Goal: Task Accomplishment & Management: Use online tool/utility

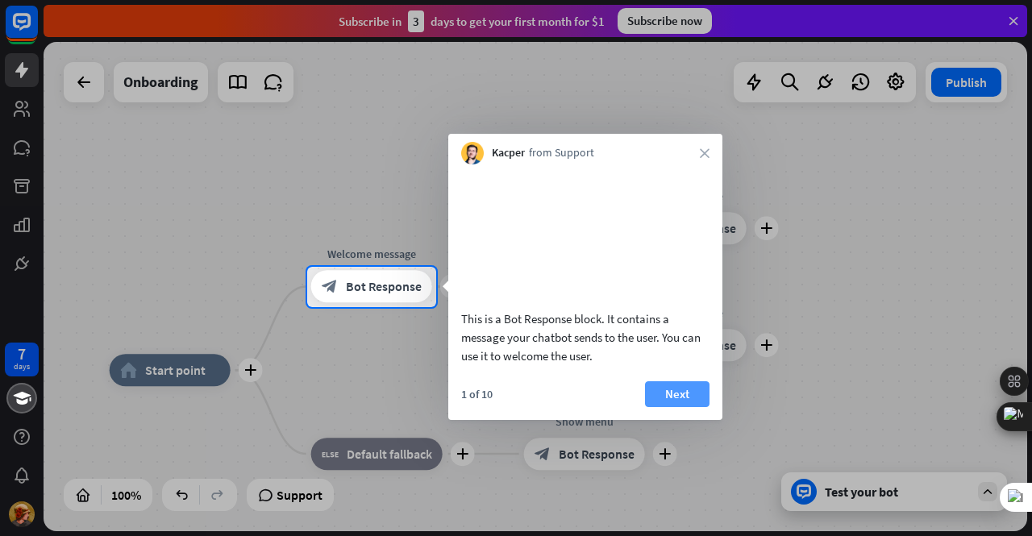
click at [665, 407] on button "Next" at bounding box center [677, 394] width 65 height 26
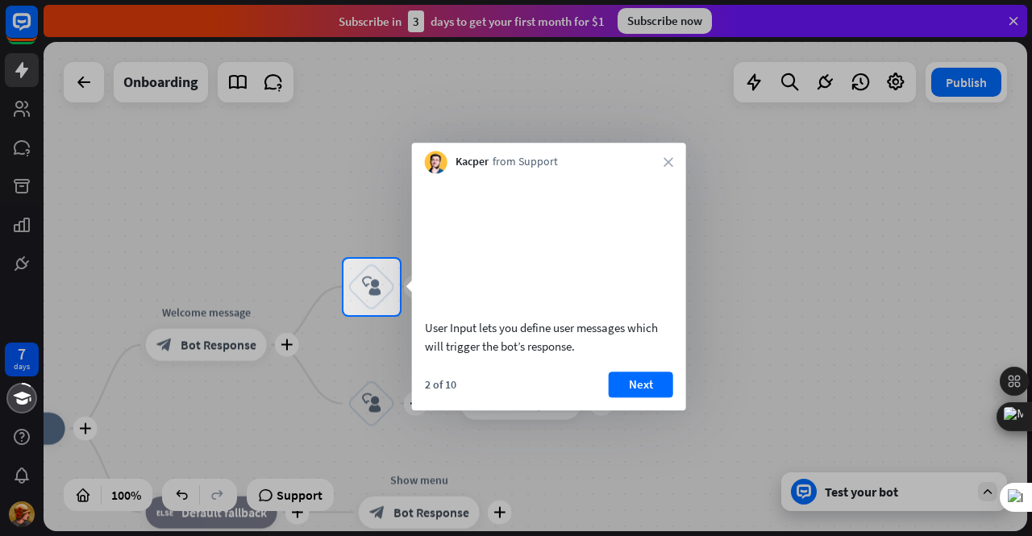
click at [12, 73] on div at bounding box center [516, 129] width 1032 height 259
click at [18, 69] on div at bounding box center [516, 129] width 1032 height 259
click at [18, 143] on div at bounding box center [516, 129] width 1032 height 259
click at [623, 398] on button "Next" at bounding box center [641, 385] width 65 height 26
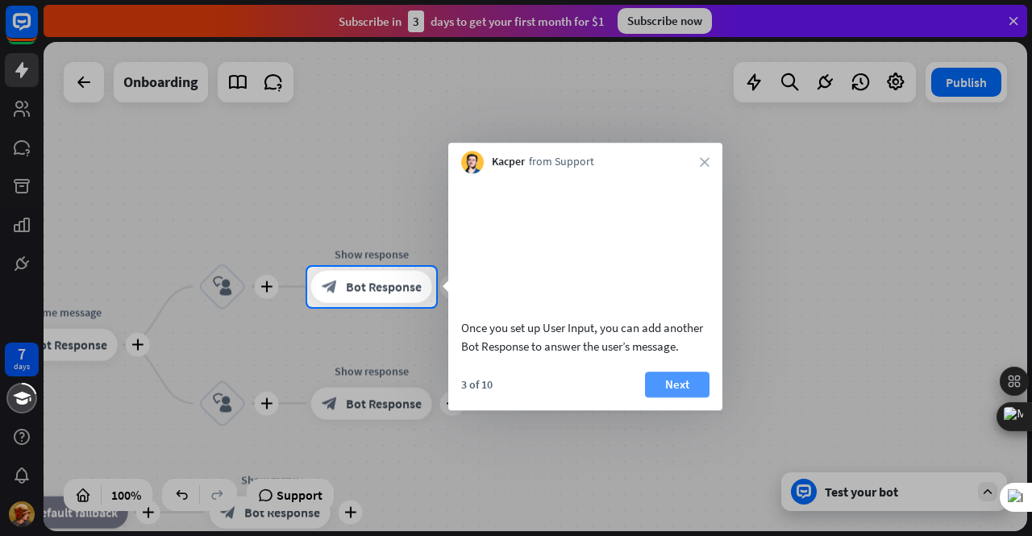
click at [697, 398] on button "Next" at bounding box center [677, 385] width 65 height 26
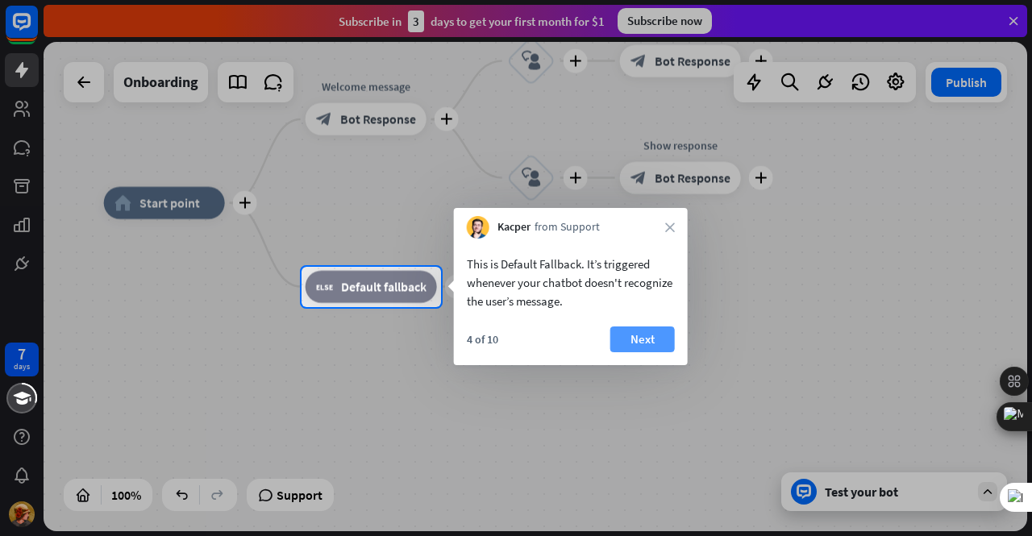
click at [658, 339] on button "Next" at bounding box center [642, 340] width 65 height 26
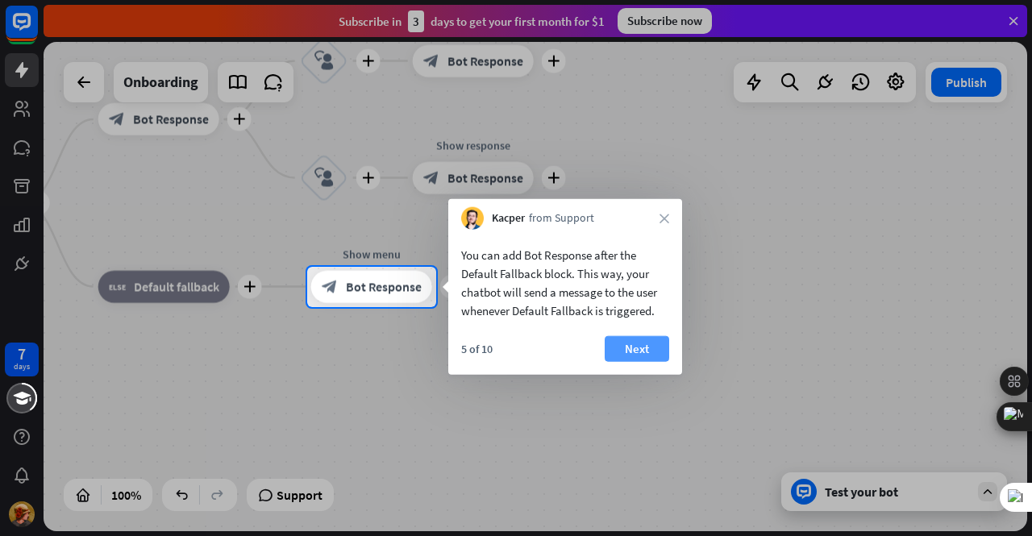
click at [644, 341] on button "Next" at bounding box center [637, 349] width 65 height 26
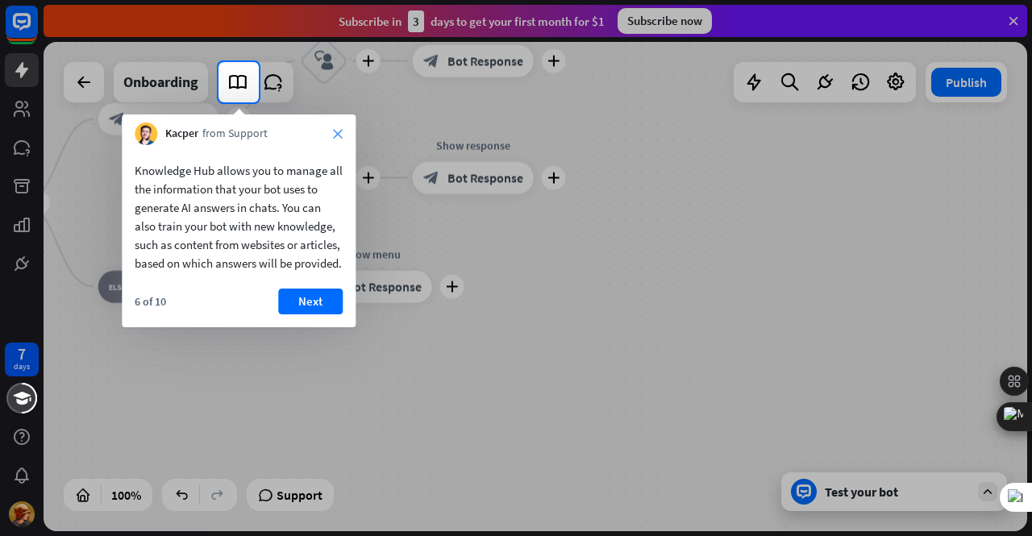
click at [337, 131] on icon "close" at bounding box center [338, 134] width 10 height 10
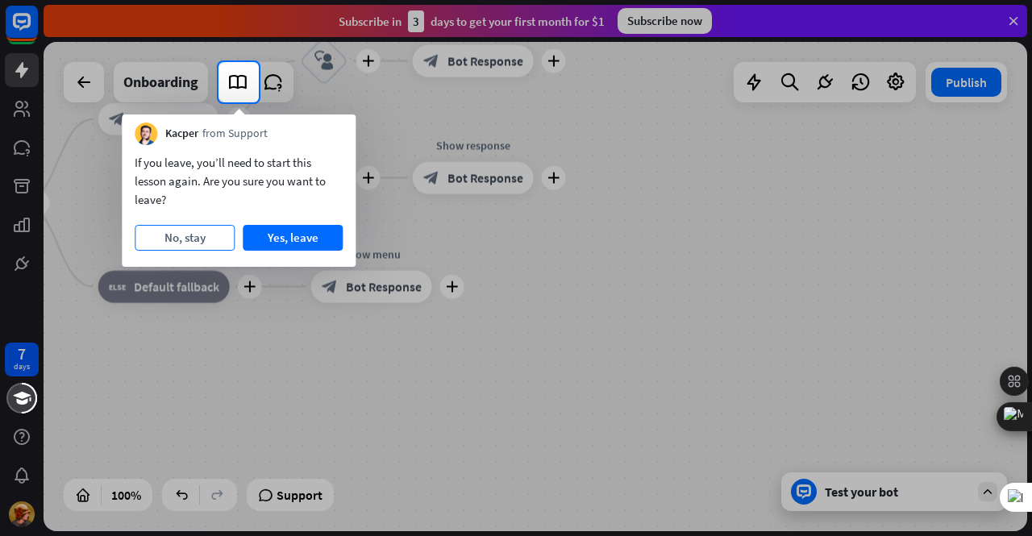
click at [194, 236] on button "No, stay" at bounding box center [185, 238] width 100 height 26
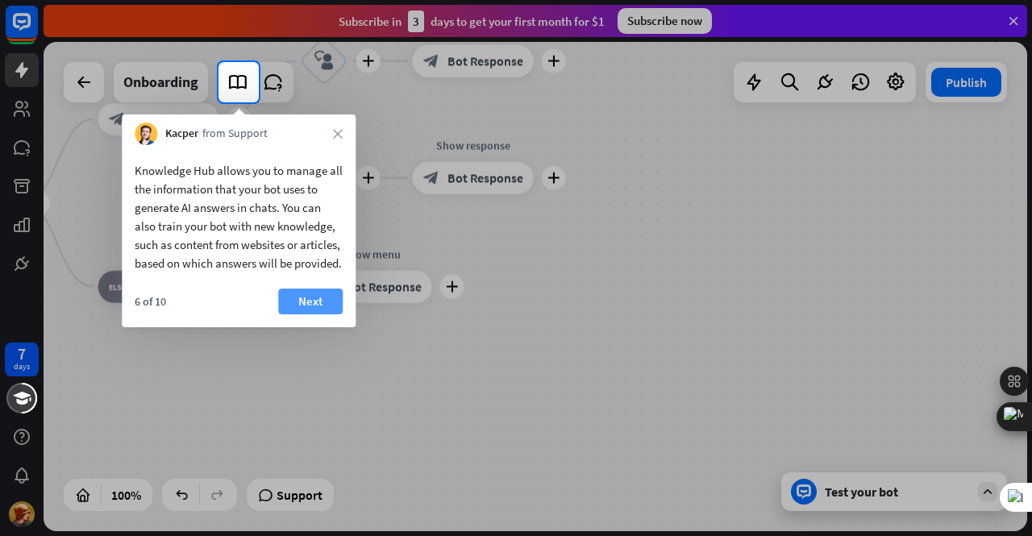
click at [304, 311] on button "Next" at bounding box center [310, 302] width 65 height 26
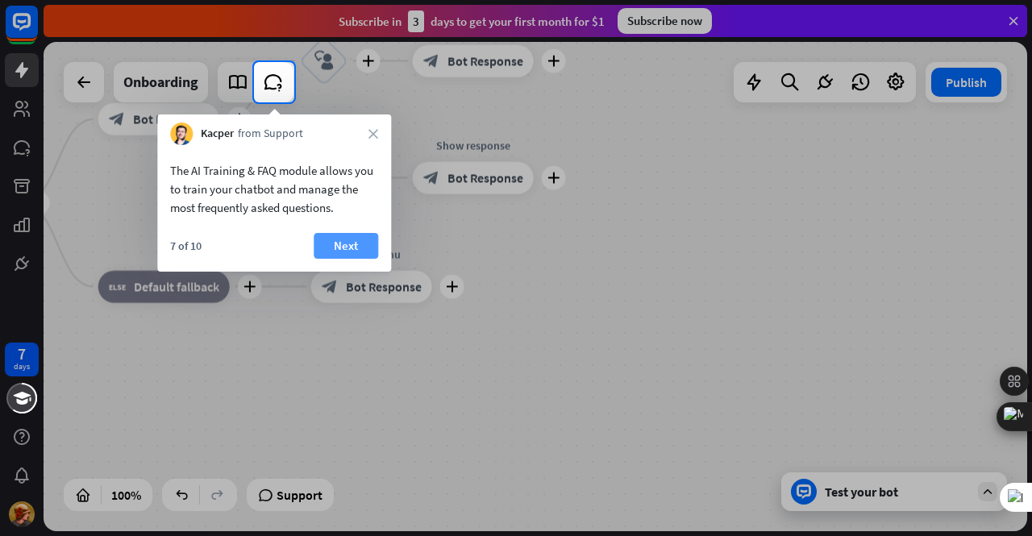
click at [339, 241] on button "Next" at bounding box center [346, 246] width 65 height 26
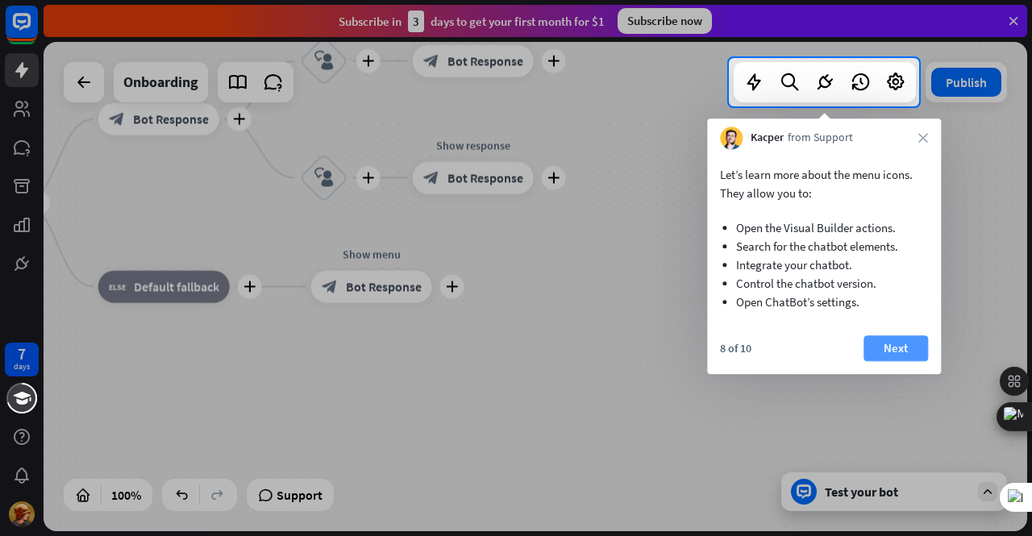
click at [879, 341] on button "Next" at bounding box center [896, 348] width 65 height 26
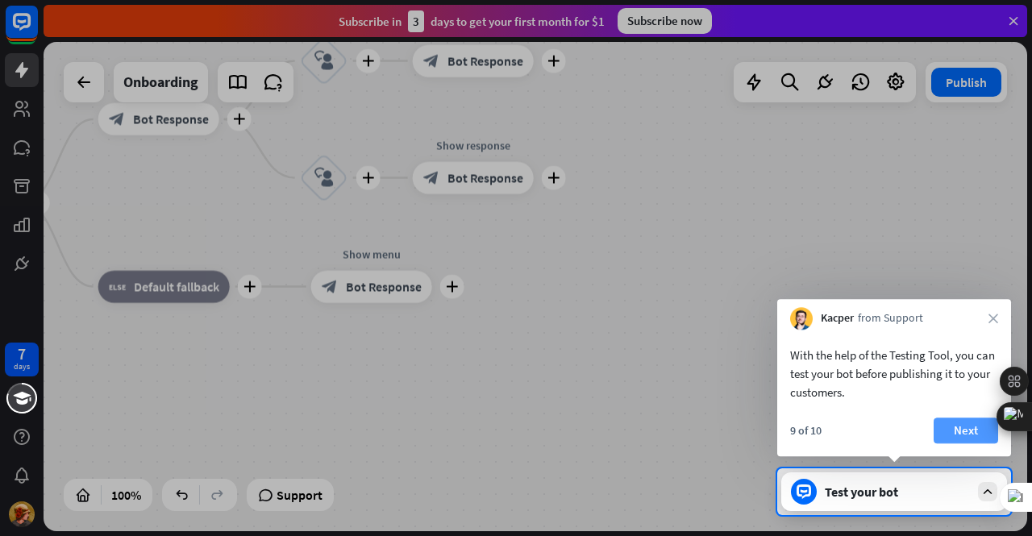
click at [970, 431] on button "Next" at bounding box center [966, 431] width 65 height 26
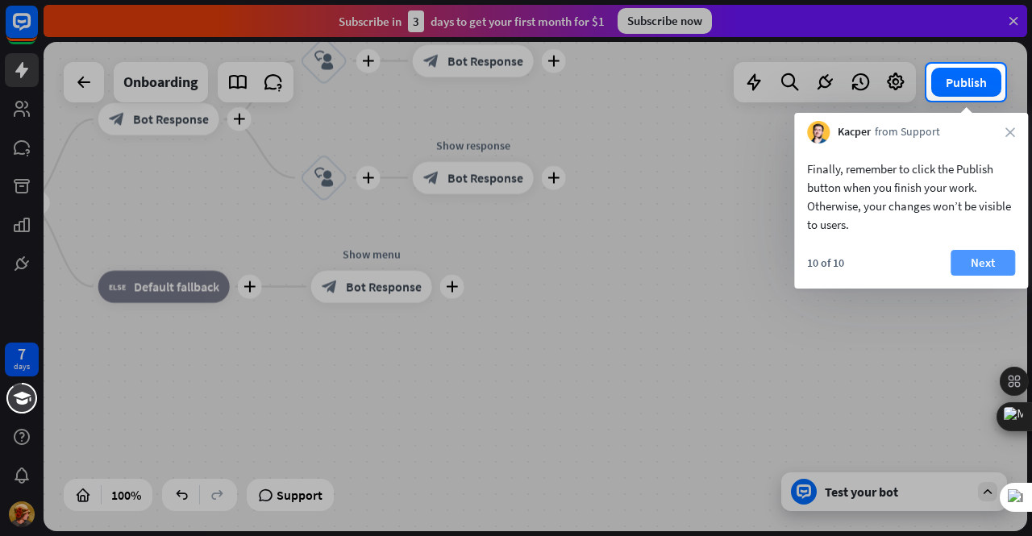
click at [969, 252] on button "Next" at bounding box center [983, 263] width 65 height 26
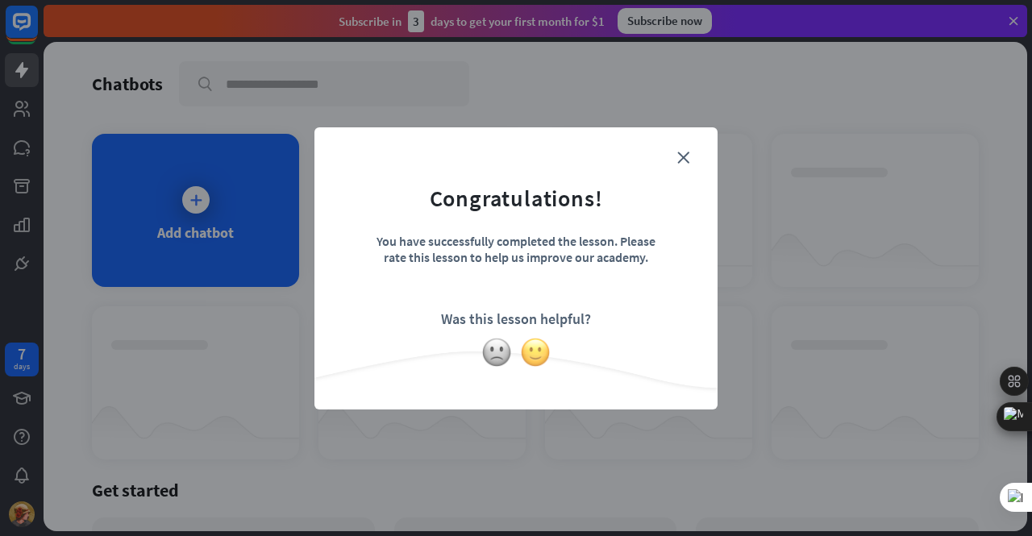
click at [532, 352] on img at bounding box center [535, 352] width 31 height 31
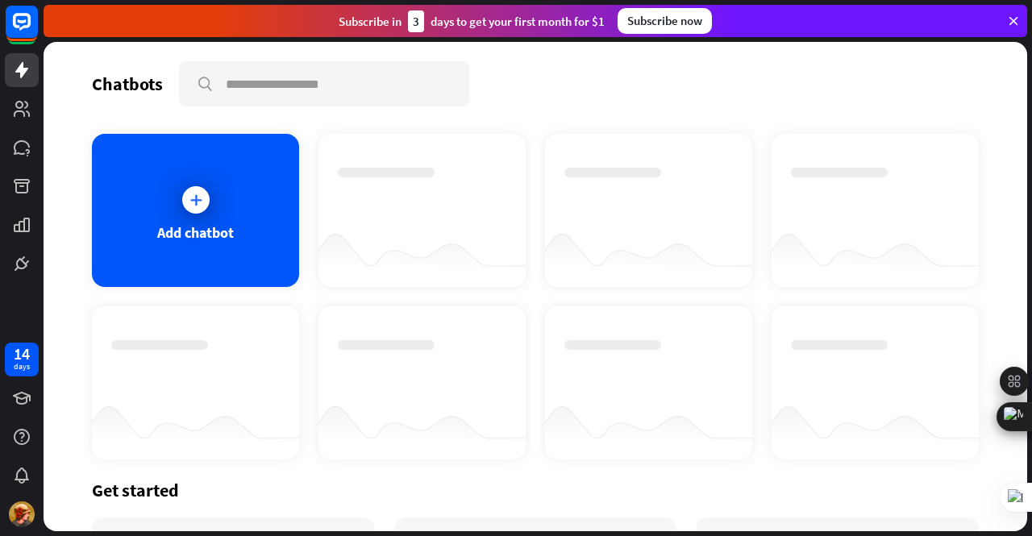
click at [744, 74] on div "Chatbots search" at bounding box center [535, 83] width 887 height 45
click at [181, 210] on div at bounding box center [196, 200] width 40 height 40
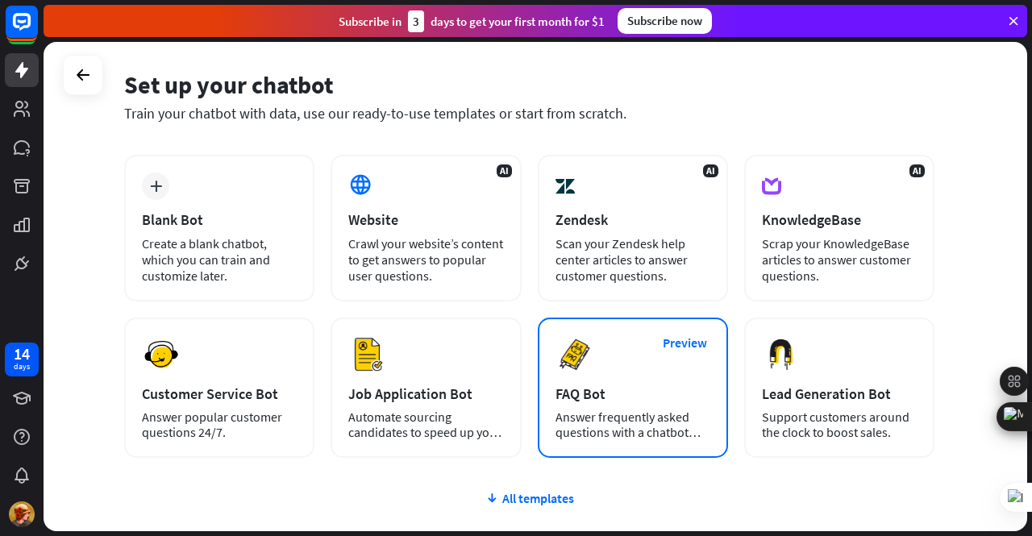
scroll to position [47, 0]
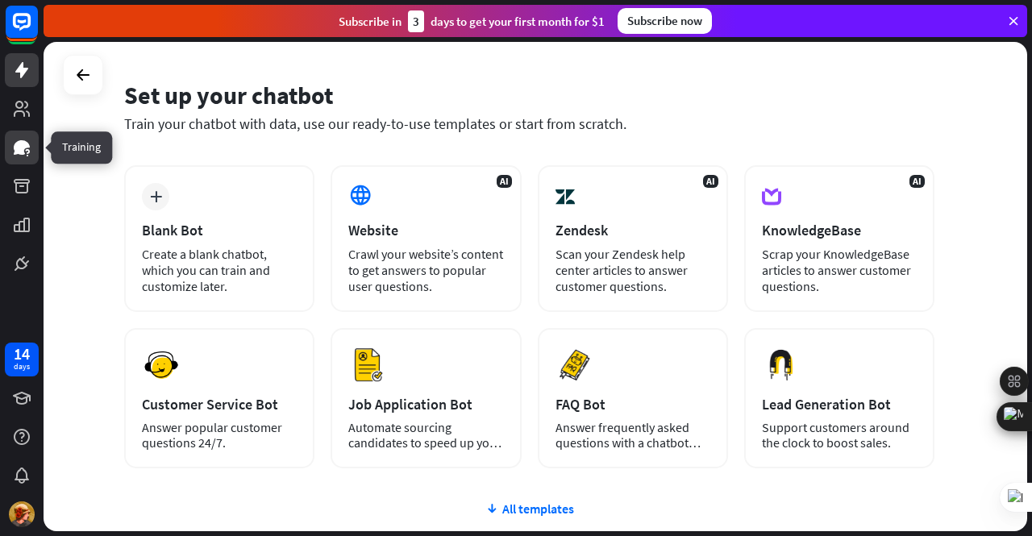
click at [19, 145] on icon at bounding box center [22, 147] width 16 height 15
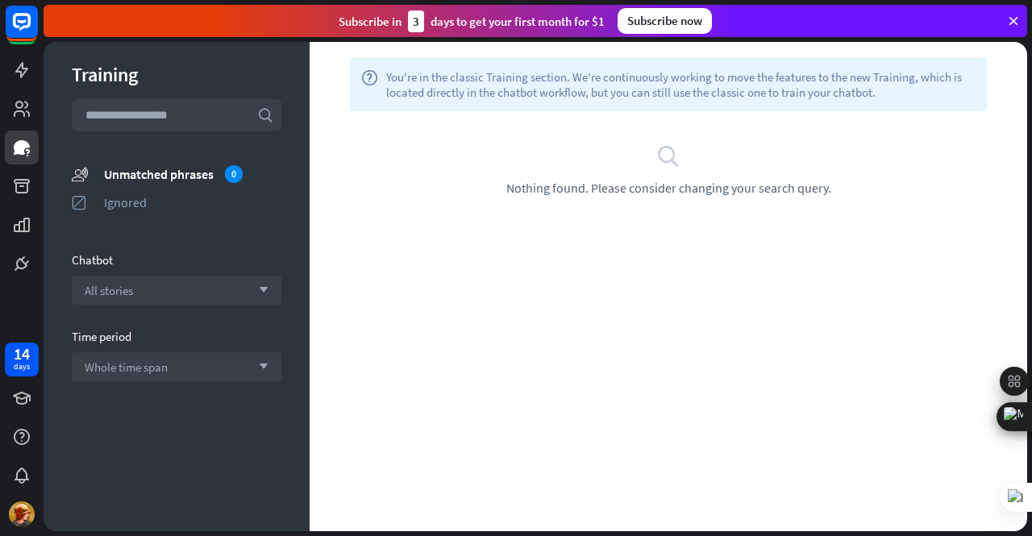
click at [502, 184] on div "search Nothing found. Please consider changing your search query." at bounding box center [668, 170] width 669 height 52
click at [13, 59] on link at bounding box center [22, 70] width 34 height 34
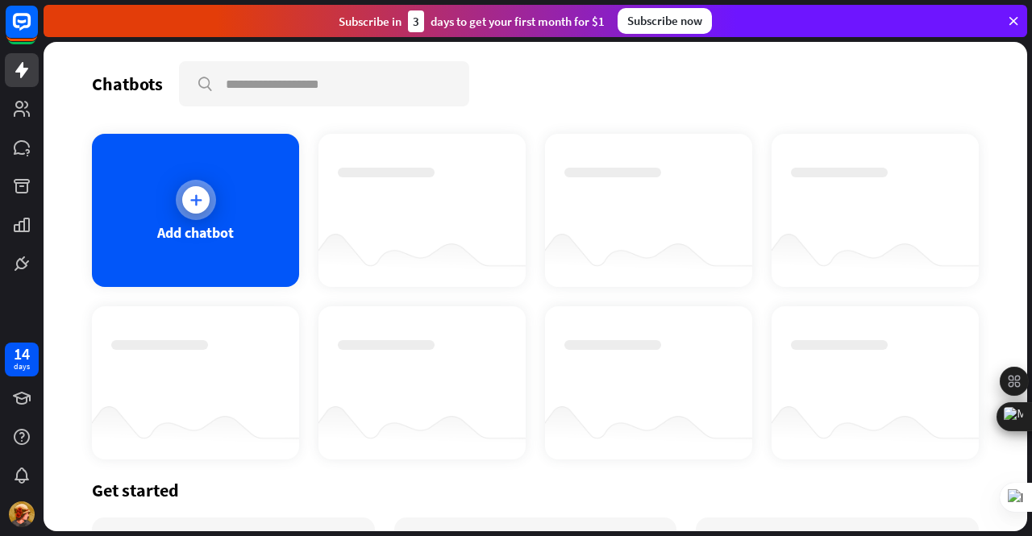
click at [198, 192] on icon at bounding box center [196, 200] width 16 height 16
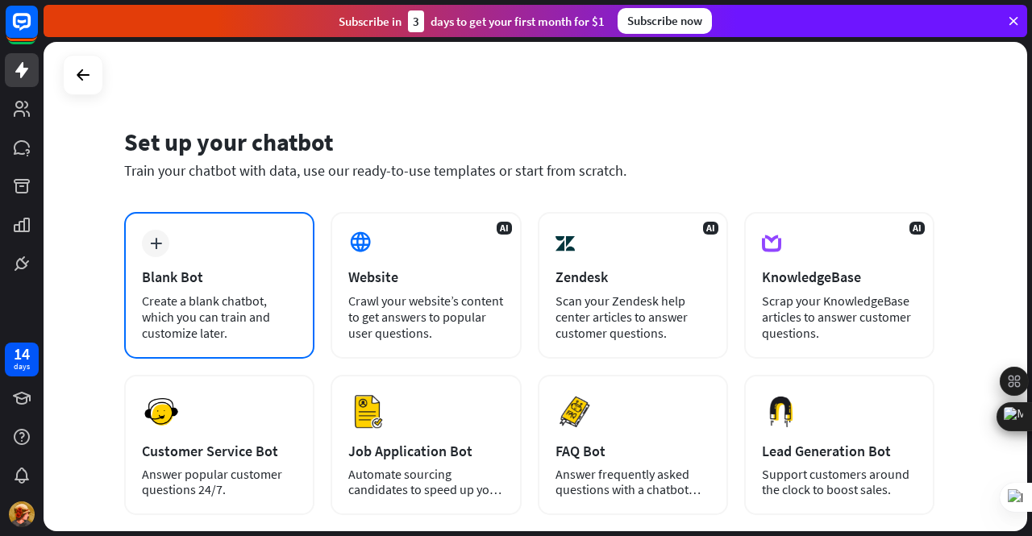
click at [186, 251] on div "plus Blank Bot Create a blank chatbot, which you can train and customize later." at bounding box center [219, 285] width 190 height 147
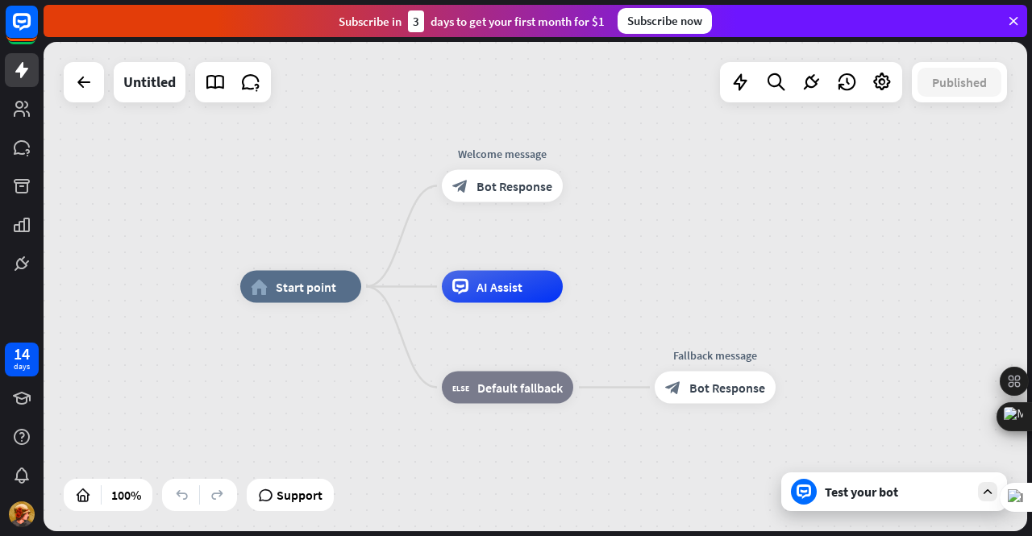
click at [856, 500] on div "Test your bot" at bounding box center [894, 492] width 226 height 39
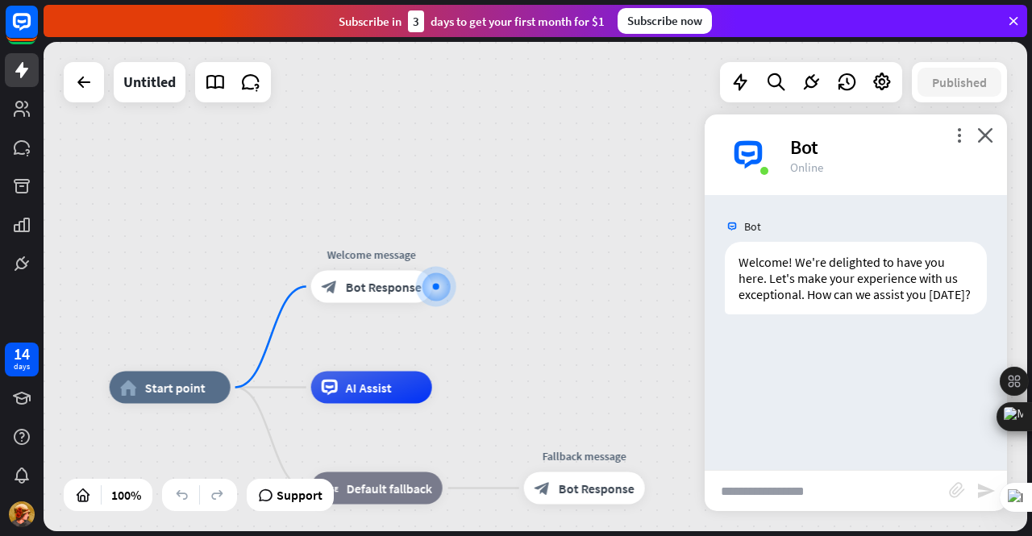
click at [779, 494] on input "text" at bounding box center [827, 491] width 244 height 40
type input "**********"
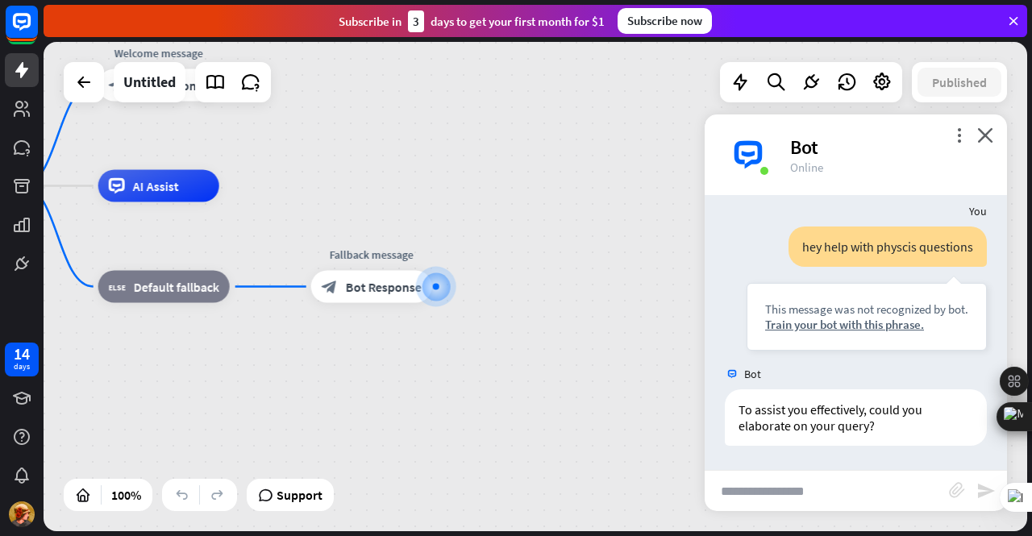
scroll to position [141, 0]
type input "*******"
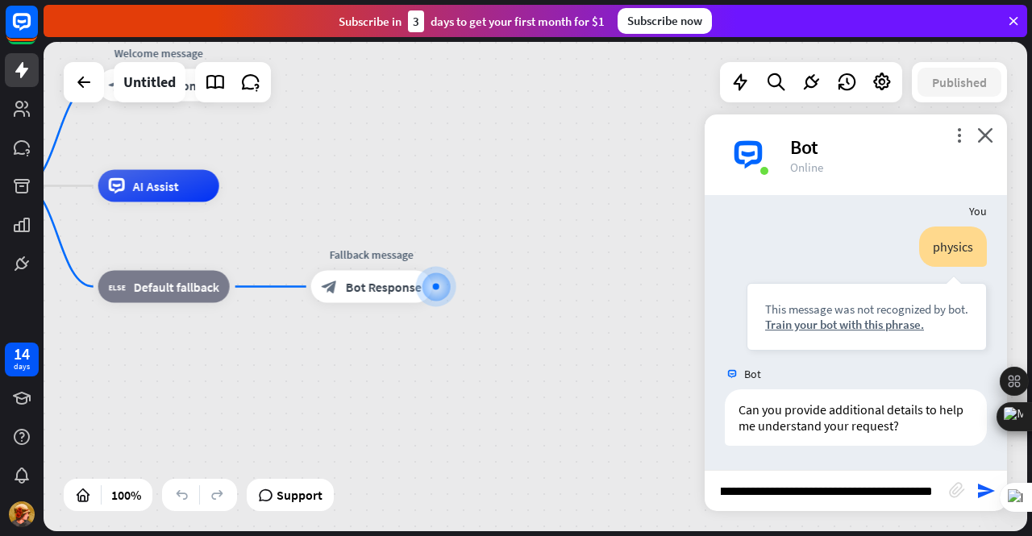
type input "**********"
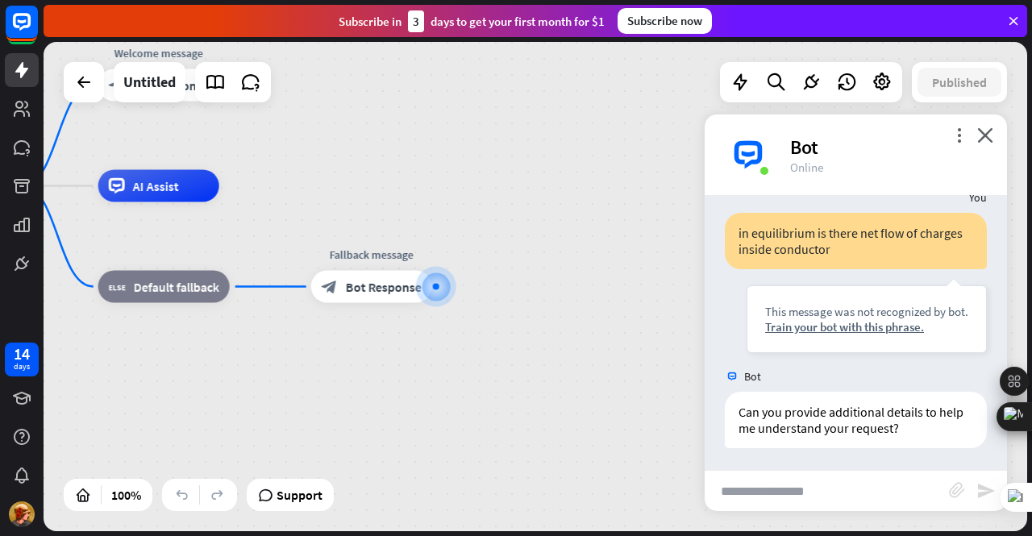
scroll to position [673, 0]
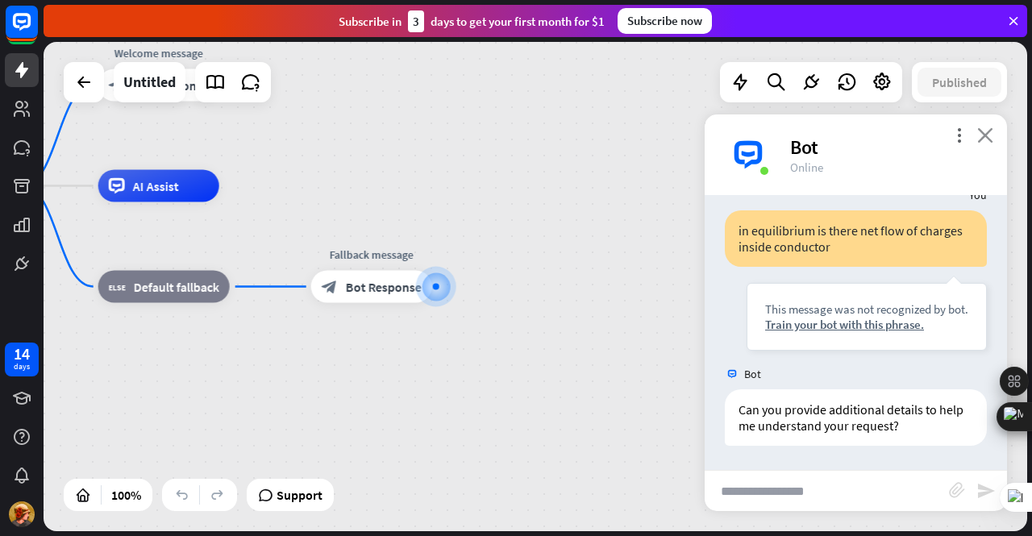
click at [993, 135] on icon "close" at bounding box center [985, 134] width 16 height 15
